Goal: Information Seeking & Learning: Learn about a topic

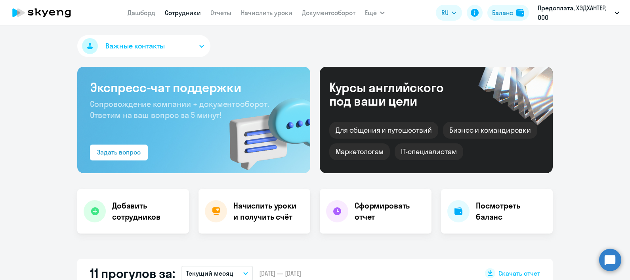
click at [188, 15] on link "Сотрудники" at bounding box center [183, 13] width 36 height 8
select select "30"
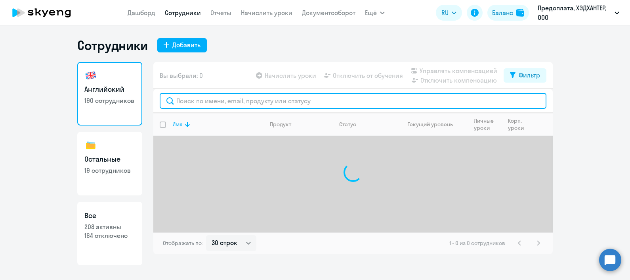
click at [207, 103] on input "text" at bounding box center [353, 101] width 387 height 16
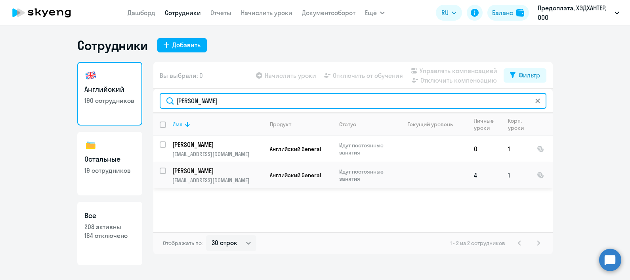
type input "[PERSON_NAME]"
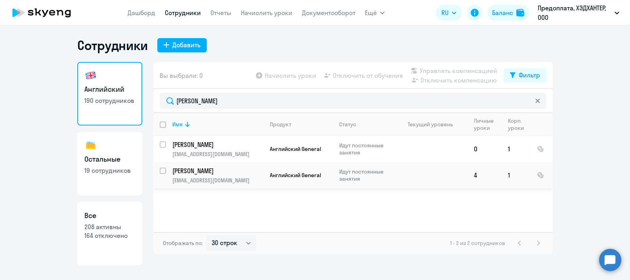
click at [188, 167] on p "[PERSON_NAME]" at bounding box center [217, 170] width 90 height 9
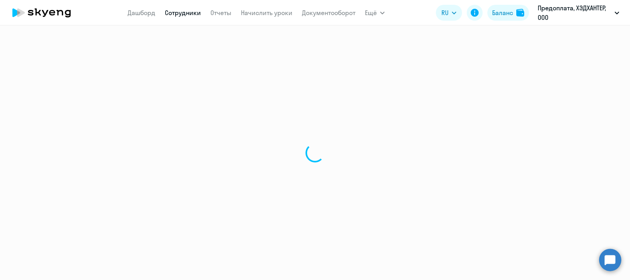
select select "english"
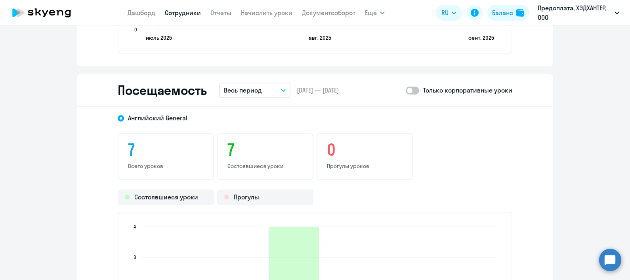
scroll to position [920, 0]
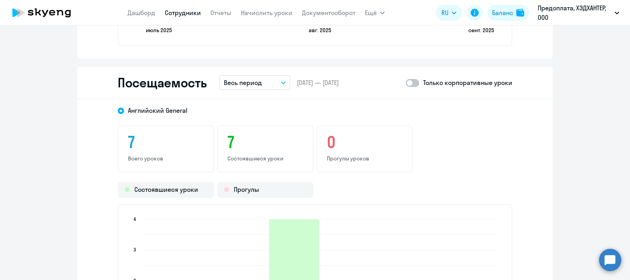
click at [262, 86] on button "Весь период" at bounding box center [254, 82] width 71 height 15
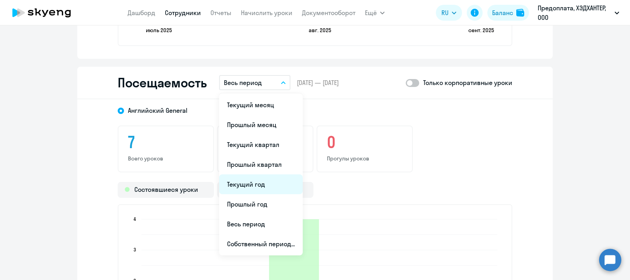
click at [266, 176] on li "Текущий год" at bounding box center [261, 184] width 84 height 20
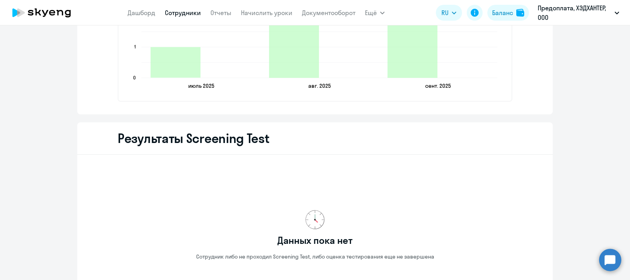
scroll to position [1184, 0]
